Goal: Information Seeking & Learning: Learn about a topic

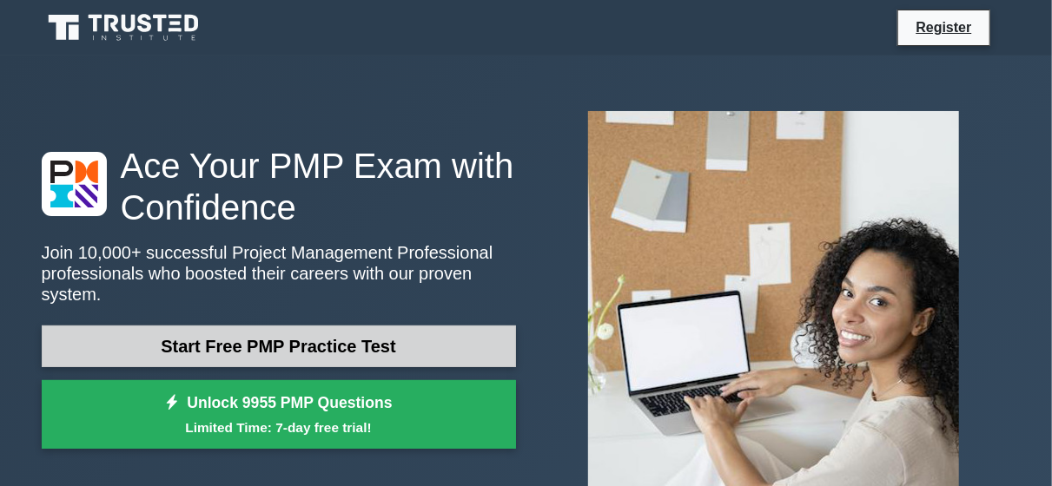
click at [323, 333] on link "Start Free PMP Practice Test" at bounding box center [279, 347] width 474 height 42
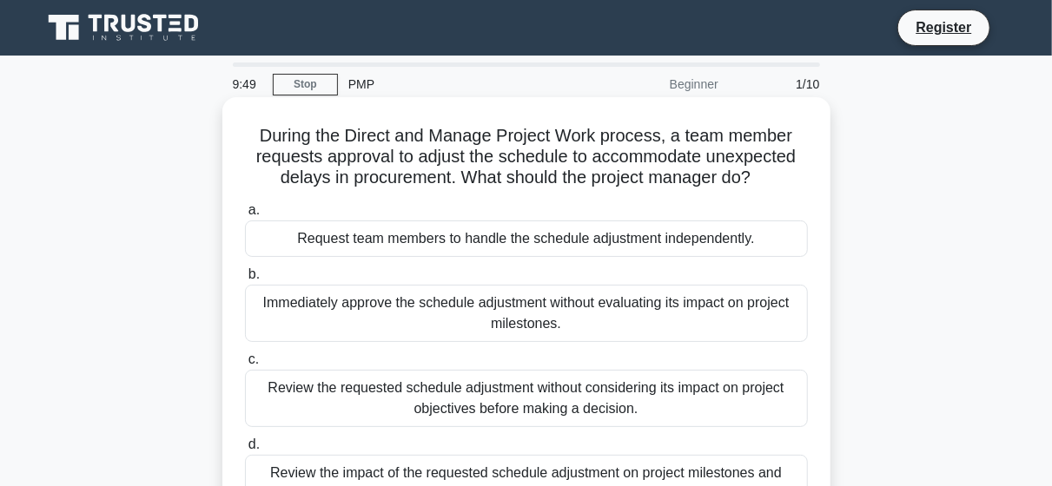
click at [470, 420] on div "Review the requested schedule adjustment without considering its impact on proj…" at bounding box center [526, 398] width 563 height 57
click at [245, 366] on input "c. Review the requested schedule adjustment without considering its impact on p…" at bounding box center [245, 359] width 0 height 11
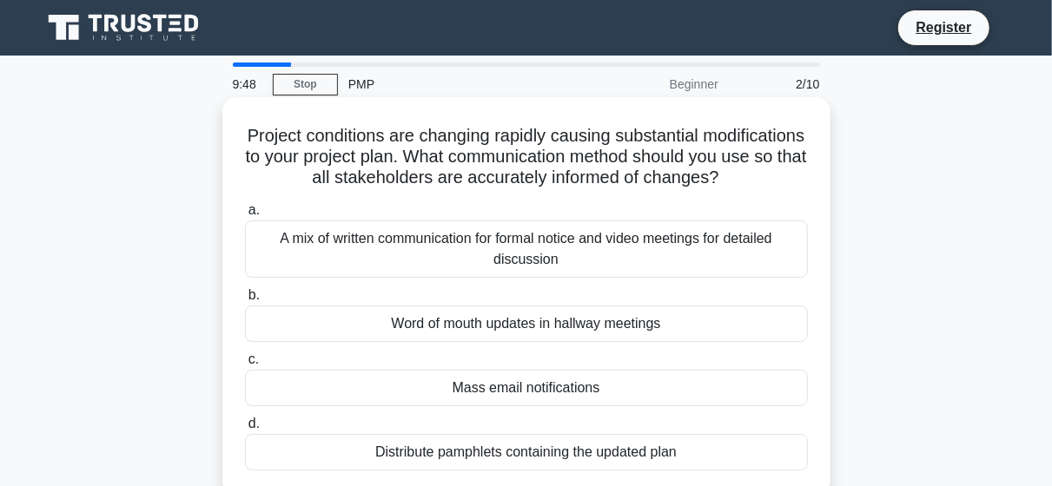
drag, startPoint x: 470, startPoint y: 420, endPoint x: 523, endPoint y: 366, distance: 75.5
click at [523, 366] on div "a. A mix of written communication for formal notice and video meetings for deta…" at bounding box center [527, 335] width 584 height 278
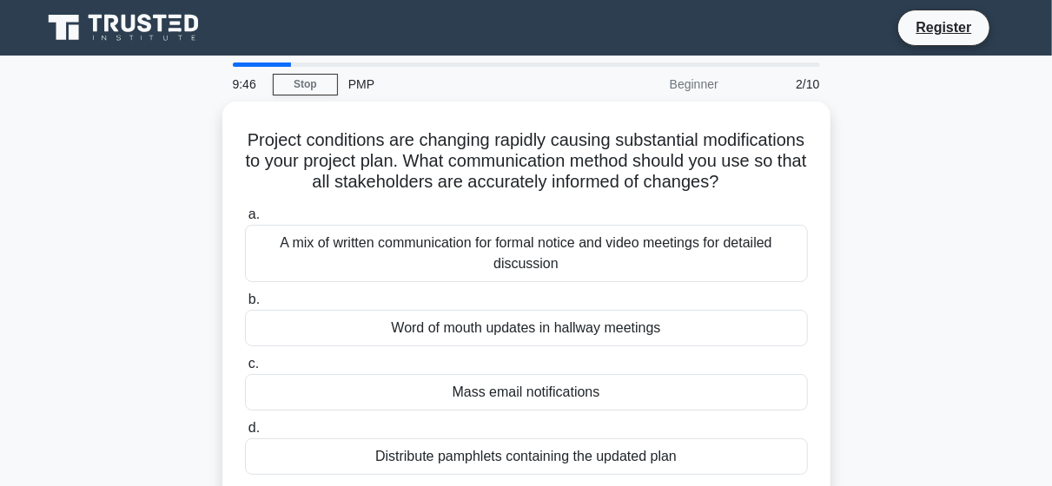
click at [840, 329] on div "Project conditions are changing rapidly causing substantial modifications to yo…" at bounding box center [526, 311] width 990 height 419
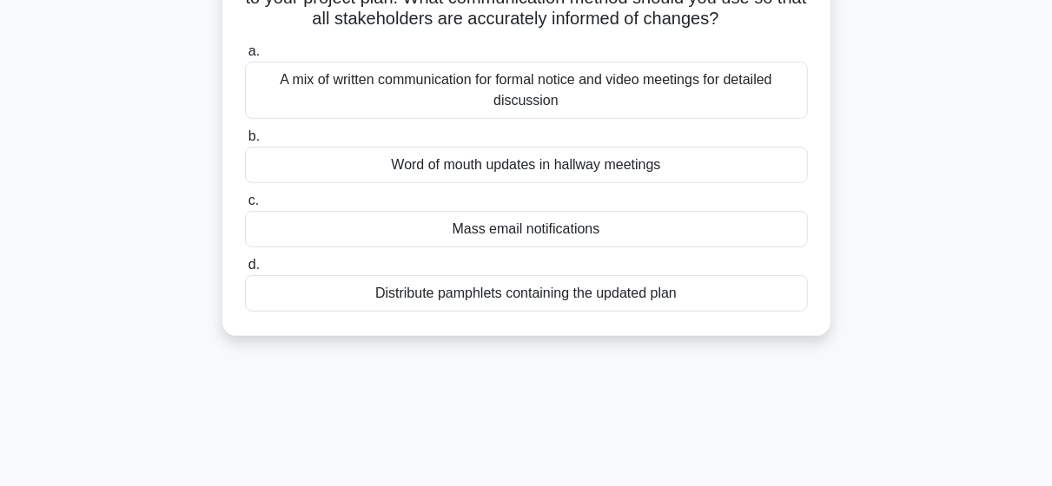
scroll to position [164, 0]
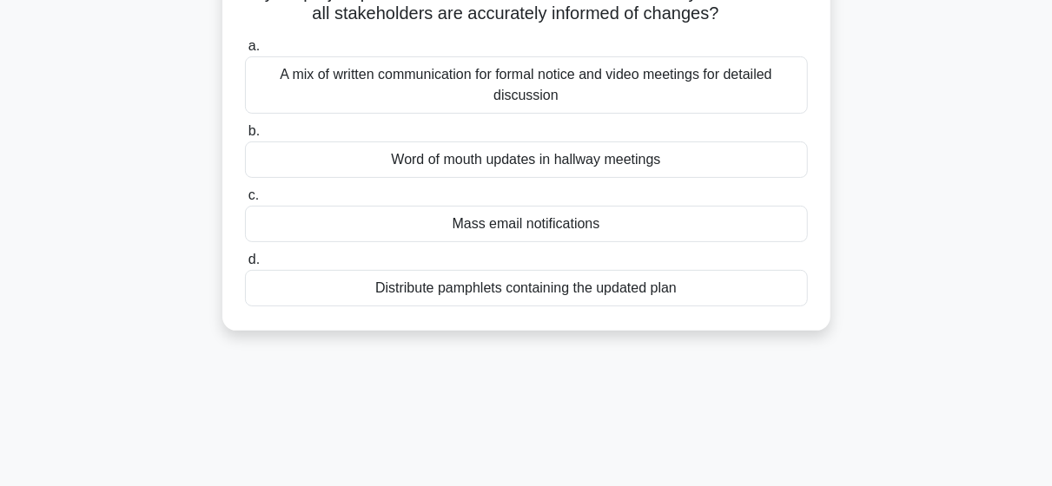
click at [552, 114] on div "A mix of written communication for formal notice and video meetings for detaile…" at bounding box center [526, 84] width 563 height 57
click at [245, 52] on input "a. A mix of written communication for formal notice and video meetings for deta…" at bounding box center [245, 46] width 0 height 11
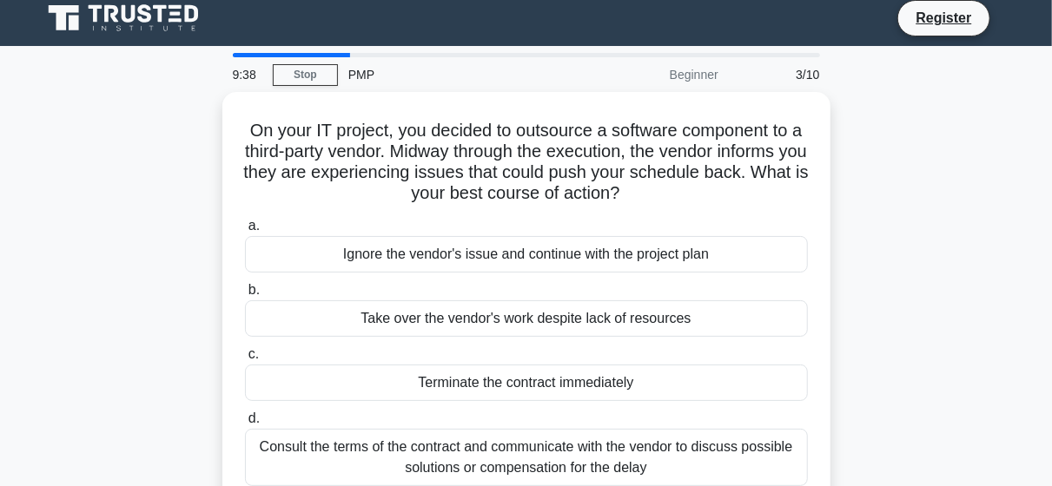
scroll to position [0, 0]
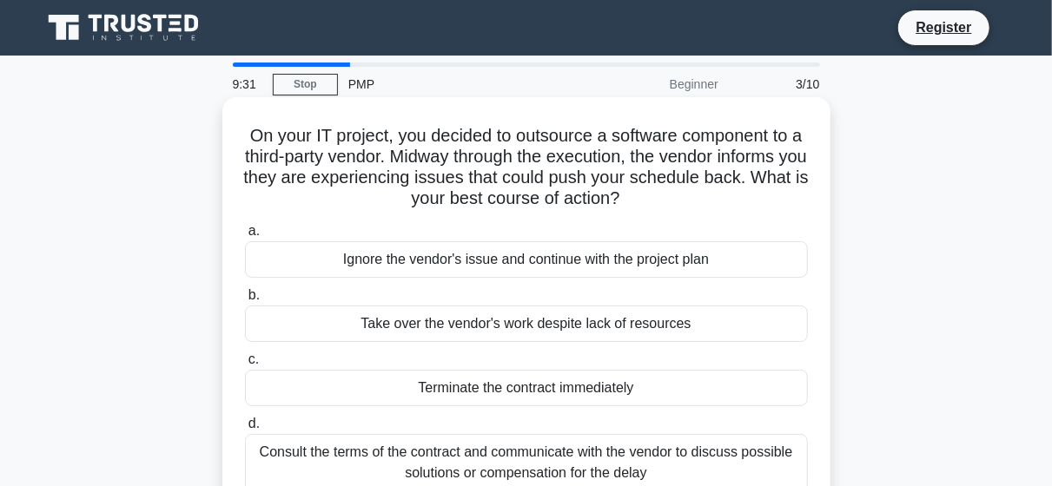
click at [376, 453] on div "Consult the terms of the contract and communicate with the vendor to discuss po…" at bounding box center [526, 462] width 563 height 57
click at [245, 430] on input "d. Consult the terms of the contract and communicate with the vendor to discuss…" at bounding box center [245, 424] width 0 height 11
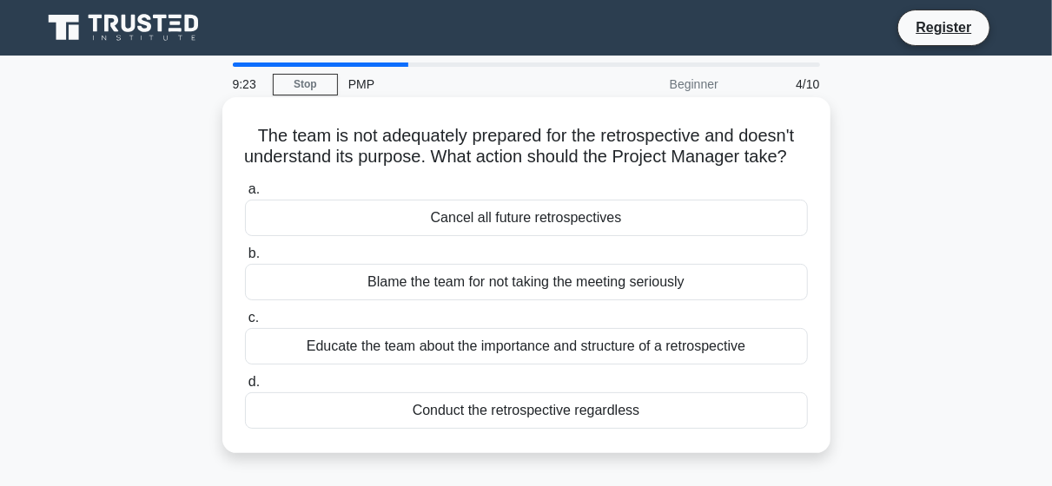
click at [447, 429] on div "Conduct the retrospective regardless" at bounding box center [526, 411] width 563 height 36
click at [245, 388] on input "d. Conduct the retrospective regardless" at bounding box center [245, 382] width 0 height 11
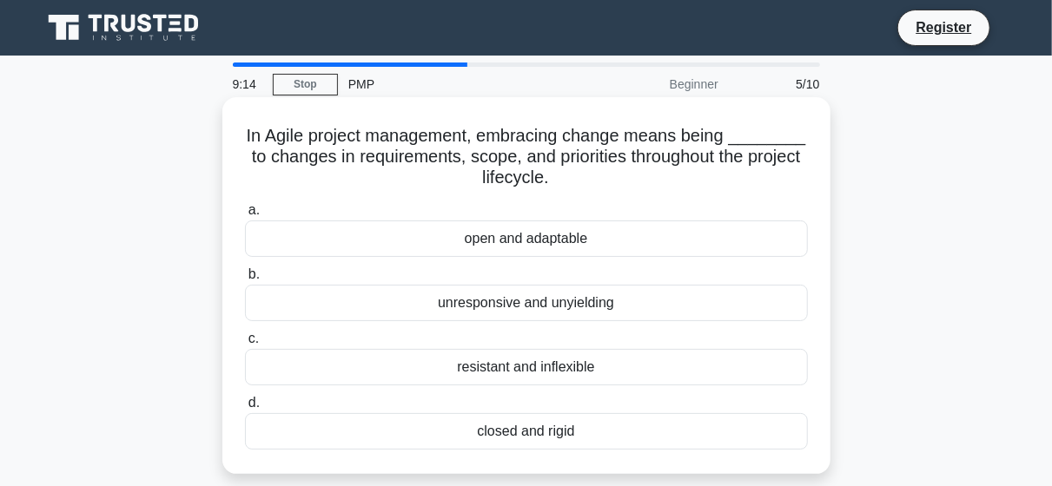
click at [515, 244] on div "open and adaptable" at bounding box center [526, 239] width 563 height 36
click at [245, 216] on input "a. open and adaptable" at bounding box center [245, 210] width 0 height 11
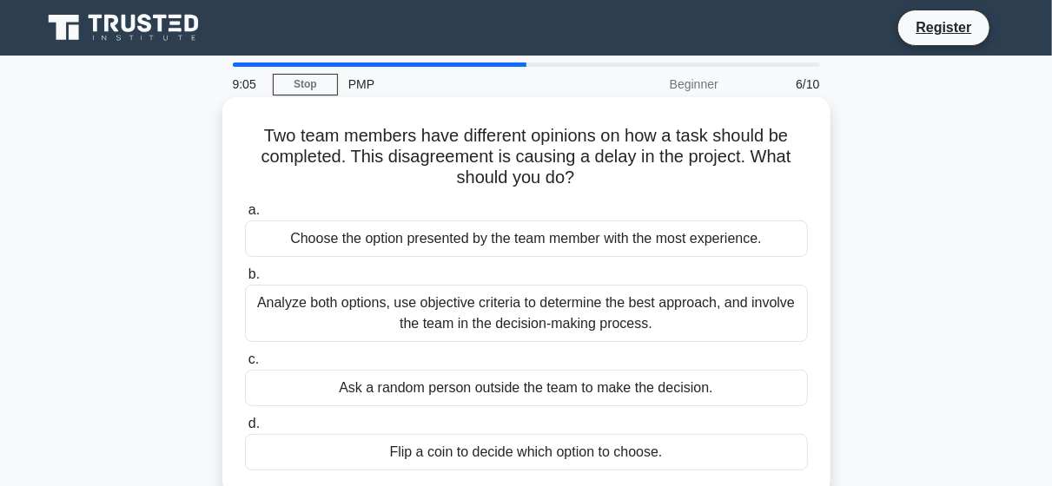
click at [499, 314] on div "Analyze both options, use objective criteria to determine the best approach, an…" at bounding box center [526, 313] width 563 height 57
click at [245, 281] on input "b. Analyze both options, use objective criteria to determine the best approach,…" at bounding box center [245, 274] width 0 height 11
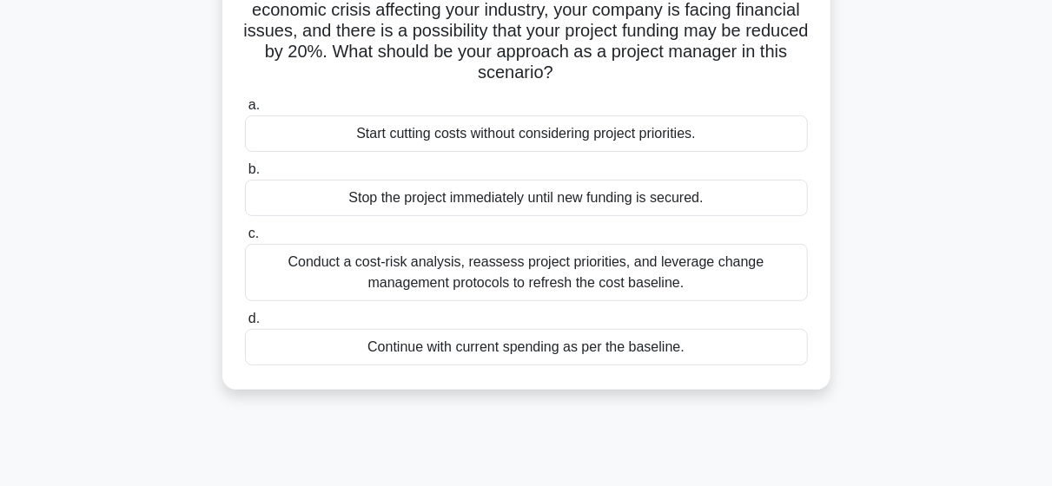
scroll to position [167, 0]
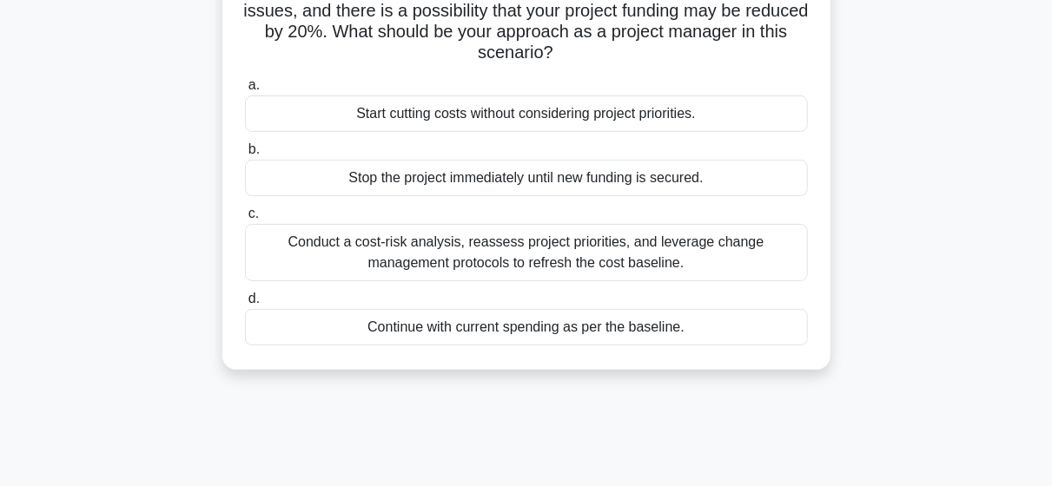
click at [486, 326] on div "Continue with current spending as per the baseline." at bounding box center [526, 327] width 563 height 36
click at [245, 305] on input "d. Continue with current spending as per the baseline." at bounding box center [245, 299] width 0 height 11
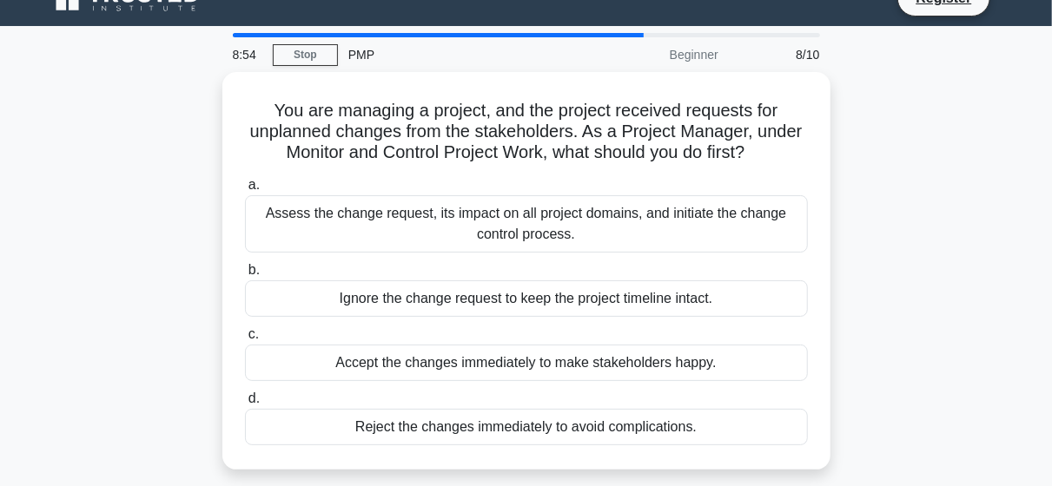
scroll to position [0, 0]
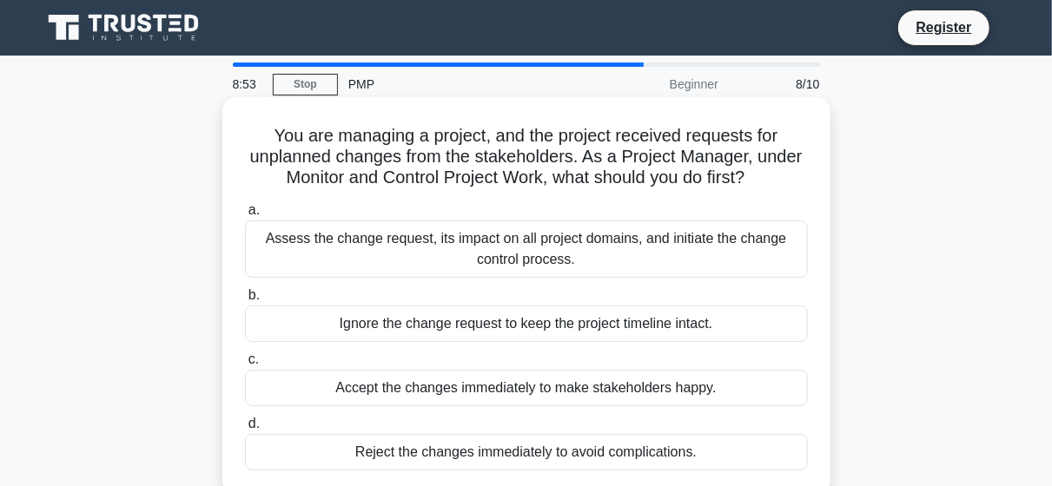
click at [486, 324] on div "Ignore the change request to keep the project timeline intact." at bounding box center [526, 324] width 563 height 36
click at [245, 301] on input "b. Ignore the change request to keep the project timeline intact." at bounding box center [245, 295] width 0 height 11
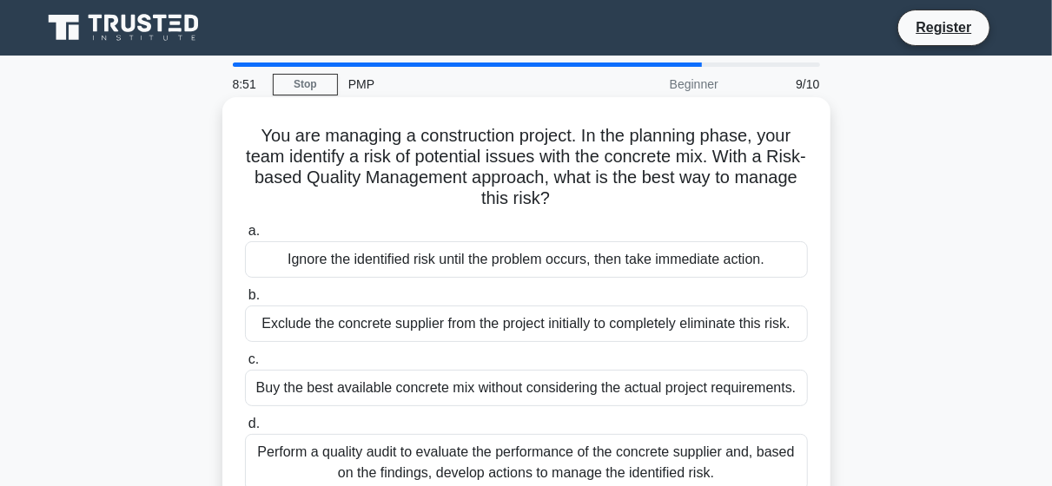
click at [468, 385] on div "Buy the best available concrete mix without considering the actual project requ…" at bounding box center [526, 388] width 563 height 36
click at [245, 366] on input "c. Buy the best available concrete mix without considering the actual project r…" at bounding box center [245, 359] width 0 height 11
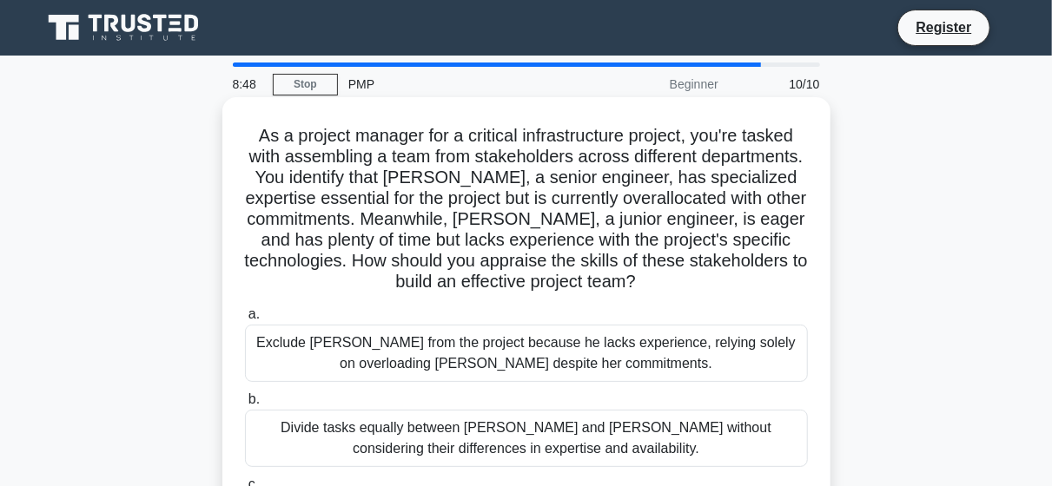
click at [529, 354] on div "Exclude Tom from the project because he lacks experience, relying solely on ove…" at bounding box center [526, 353] width 563 height 57
click at [245, 321] on input "a. Exclude Tom from the project because he lacks experience, relying solely on …" at bounding box center [245, 314] width 0 height 11
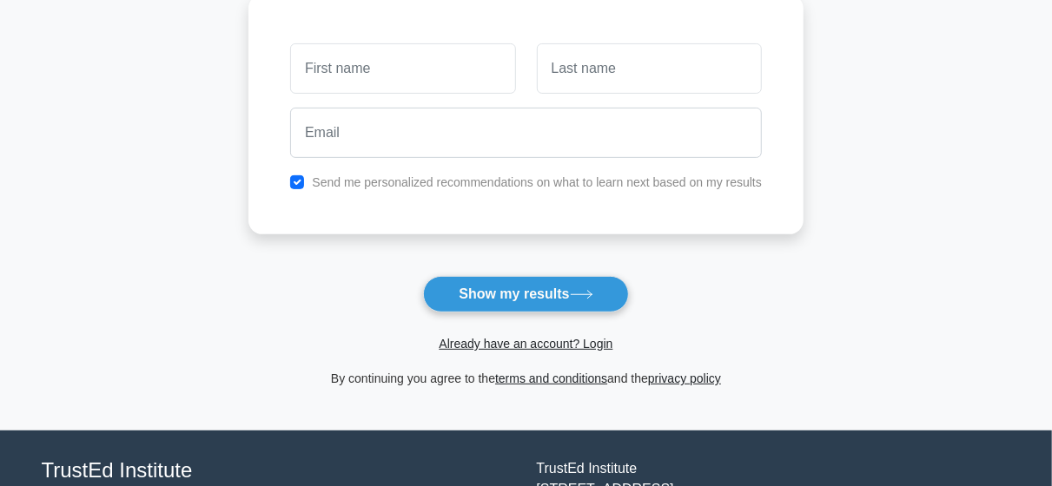
scroll to position [243, 0]
